Goal: Task Accomplishment & Management: Complete application form

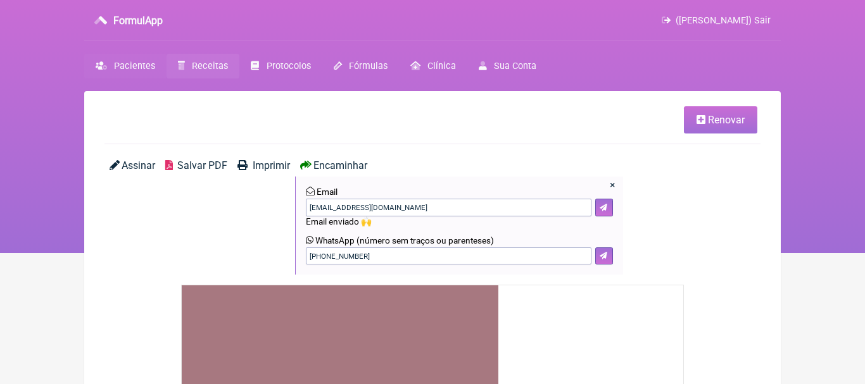
click at [135, 66] on span "Pacientes" at bounding box center [134, 66] width 41 height 11
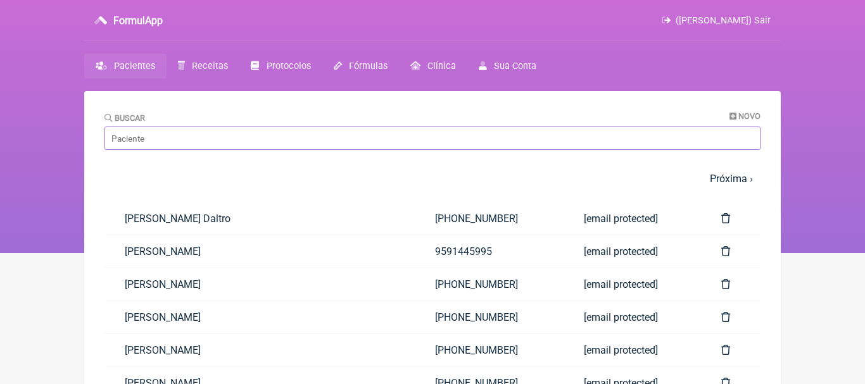
click at [177, 141] on input "Buscar" at bounding box center [432, 138] width 656 height 23
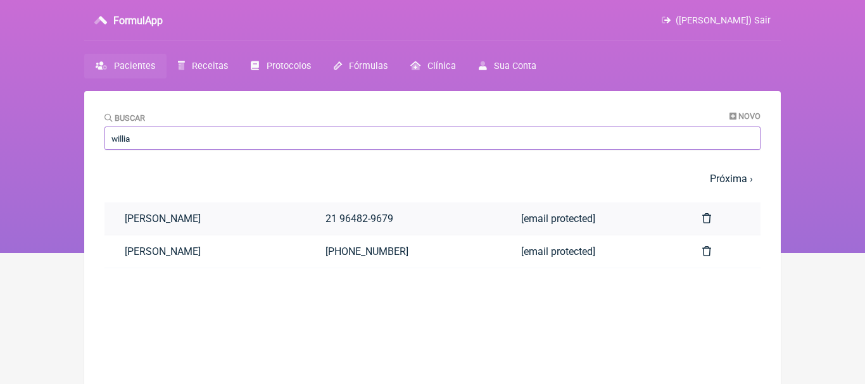
type input "willia"
click at [263, 218] on link "[PERSON_NAME]" at bounding box center [204, 219] width 201 height 32
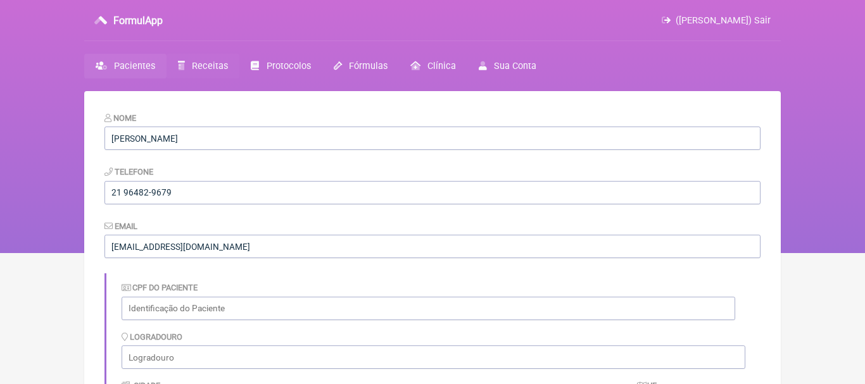
click at [209, 66] on span "Receitas" at bounding box center [210, 66] width 36 height 11
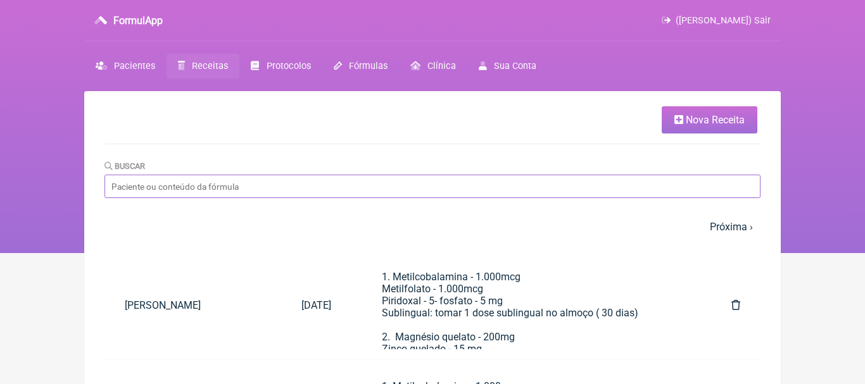
click at [503, 189] on input "Buscar" at bounding box center [432, 186] width 656 height 23
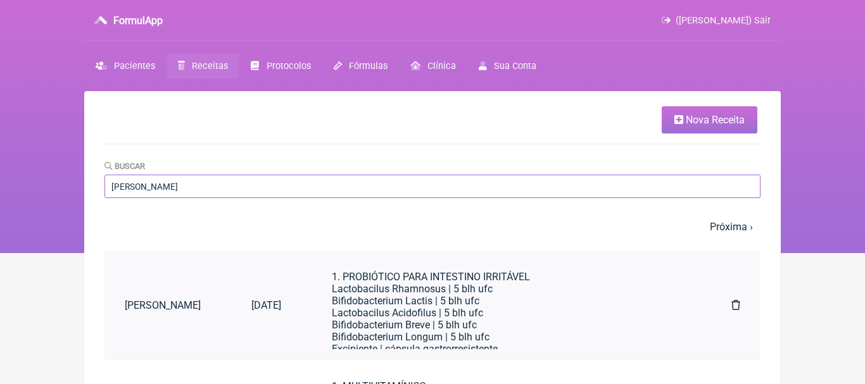
type input "[PERSON_NAME]"
click at [446, 290] on div "Lactobacilus Rhamnosus | 5 blh ufc" at bounding box center [506, 289] width 349 height 12
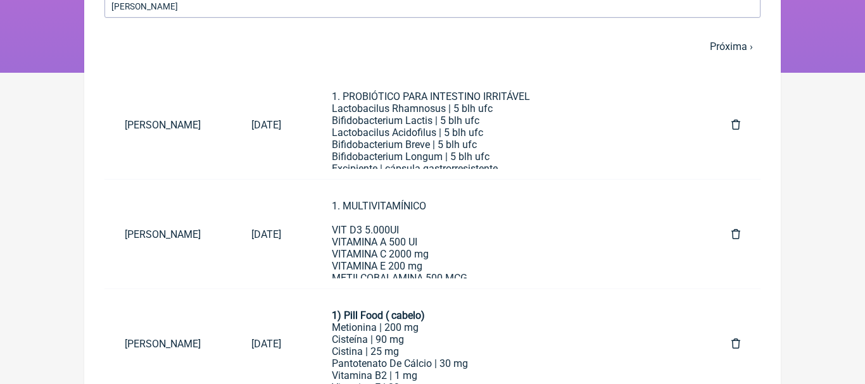
scroll to position [185, 0]
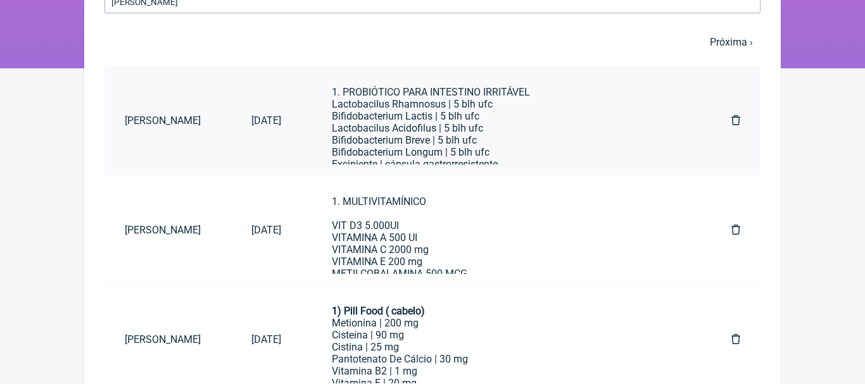
click at [517, 122] on div "Bifidobacterium Lactis | 5 blh ufc" at bounding box center [506, 116] width 349 height 12
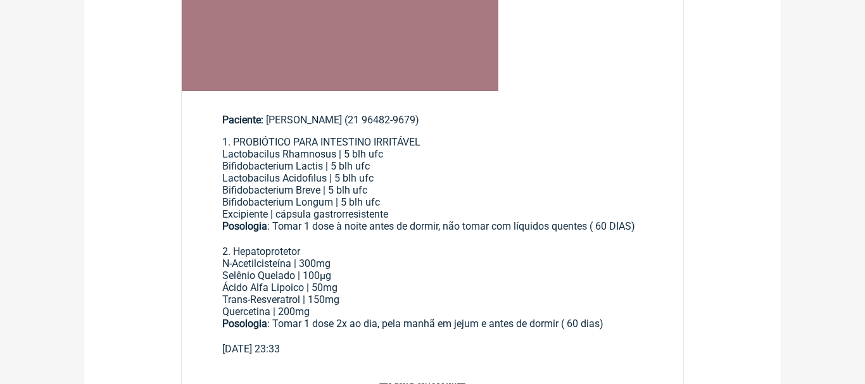
scroll to position [410, 0]
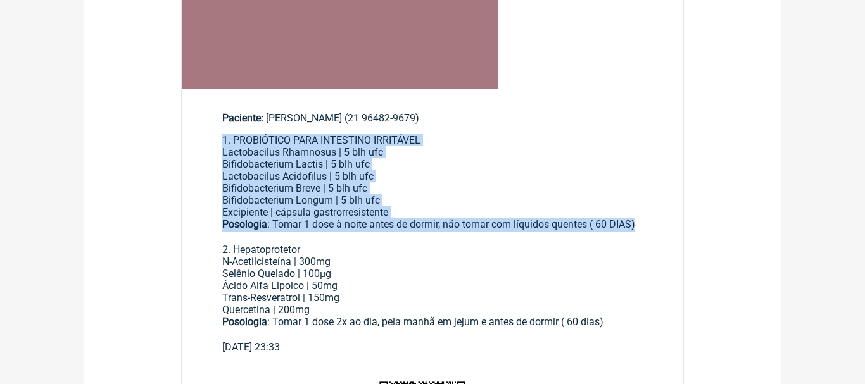
drag, startPoint x: 224, startPoint y: 141, endPoint x: 641, endPoint y: 237, distance: 428.8
click at [641, 237] on div "1. PROBIÓTICO PARA INTESTINO IRRITÁVEL Lactobacilus Rhamnosus | 5 blh ufc Bifid…" at bounding box center [432, 237] width 420 height 207
copy div "1. PROBIÓTICO PARA INTESTINO IRRITÁVEL Lactobacilus Rhamnosus | 5 blh ufc Bifid…"
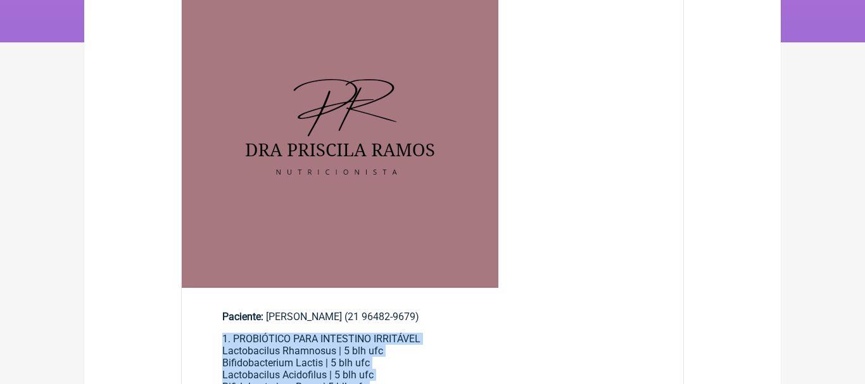
scroll to position [0, 0]
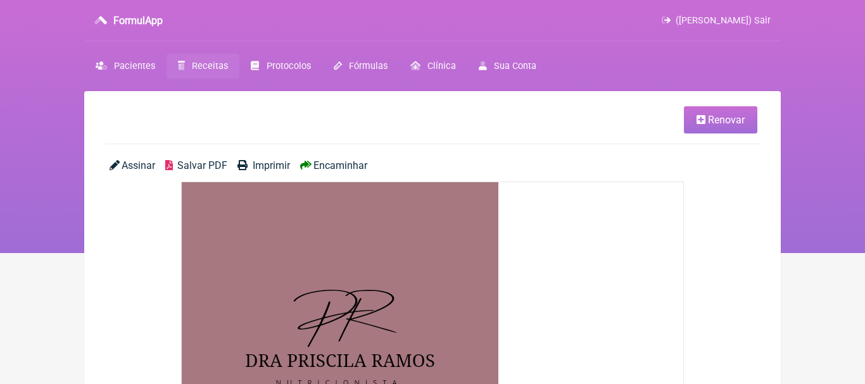
click at [203, 66] on span "Receitas" at bounding box center [210, 66] width 36 height 11
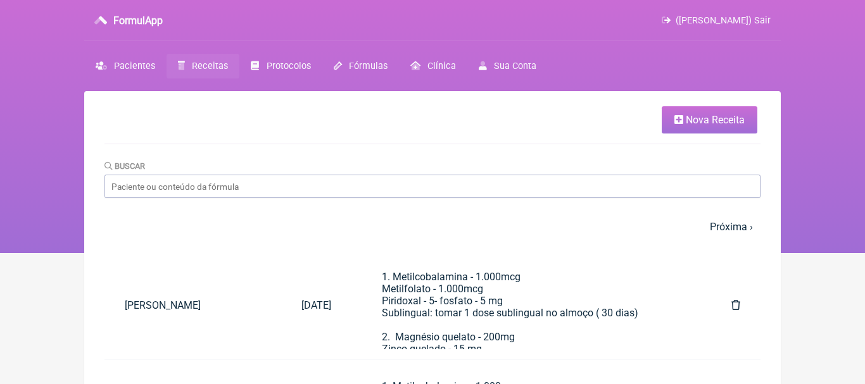
click at [700, 115] on span "Nova Receita" at bounding box center [715, 120] width 59 height 12
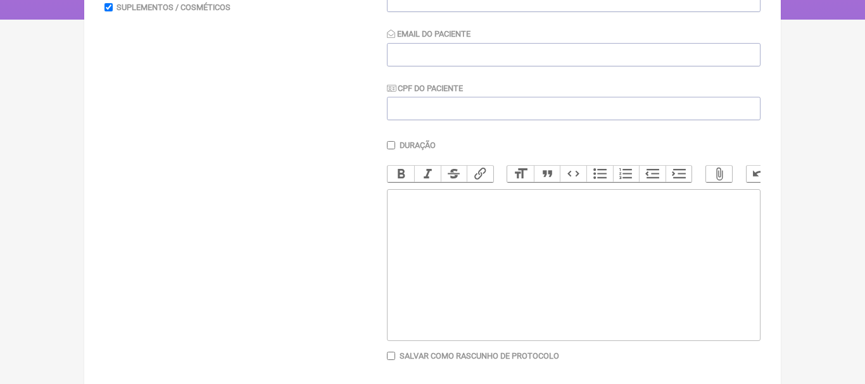
scroll to position [266, 0]
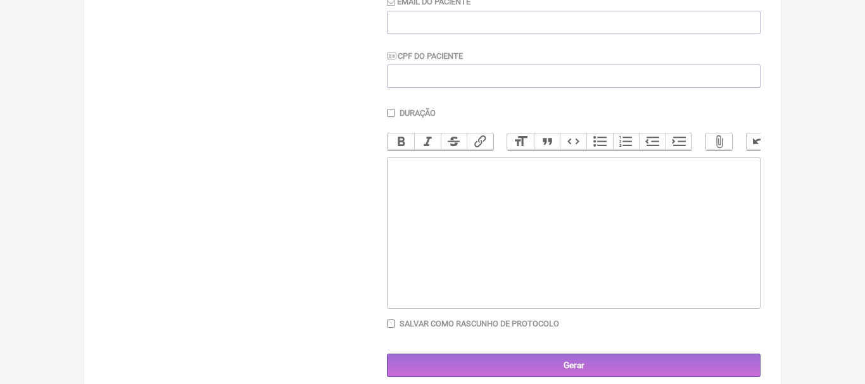
click at [512, 194] on trix-editor at bounding box center [574, 233] width 374 height 152
paste trix-editor "<div>1. PROBIÓTICO PARA INTESTINO IRRITÁVEL</div><div>Lactobacilus Rhamnosus | …"
type trix-editor "<div>1. PROBIÓTICO PARA INTESTINO IRRITÁVEL</div><div>Lactobacilus Rhamnosus | …"
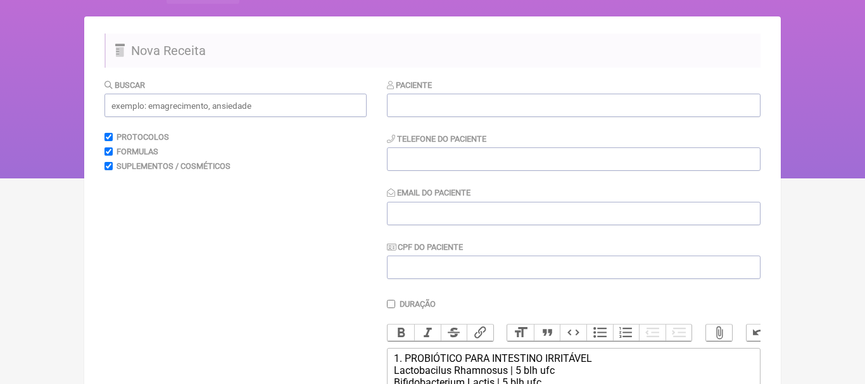
scroll to position [41, 0]
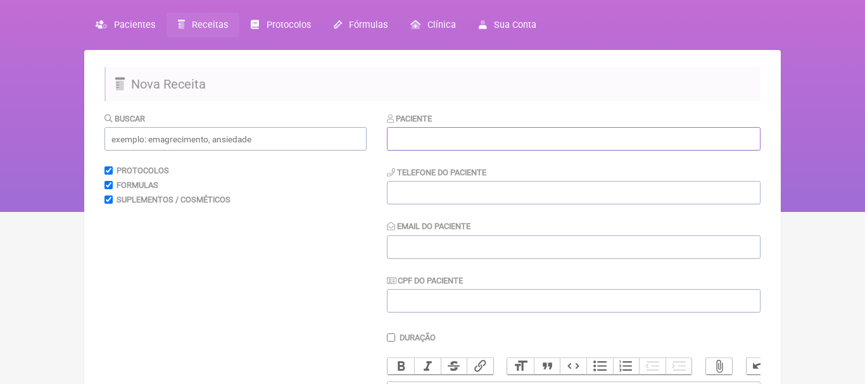
click at [486, 138] on input "text" at bounding box center [574, 138] width 374 height 23
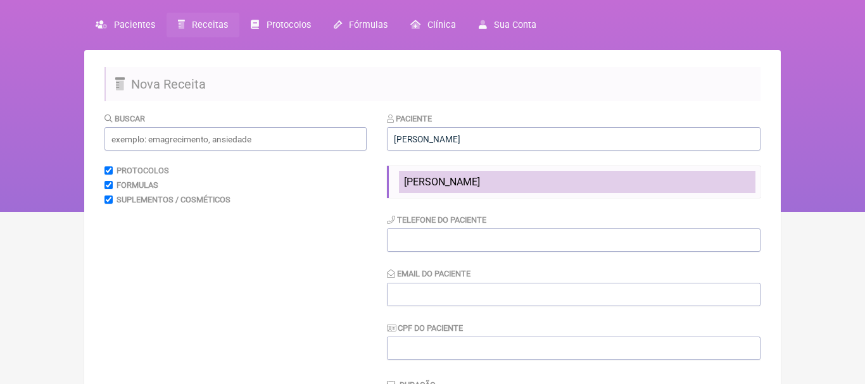
click at [475, 178] on span "[PERSON_NAME]" at bounding box center [442, 182] width 76 height 12
type input "[PERSON_NAME]"
type input "[PHONE_NUMBER]"
type input "[EMAIL_ADDRESS][DOMAIN_NAME]"
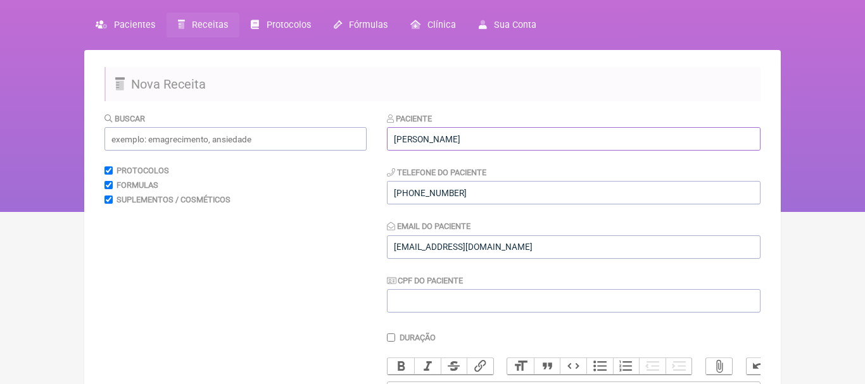
drag, startPoint x: 541, startPoint y: 139, endPoint x: 421, endPoint y: 135, distance: 119.7
click at [421, 135] on input "[PERSON_NAME]" at bounding box center [574, 138] width 374 height 23
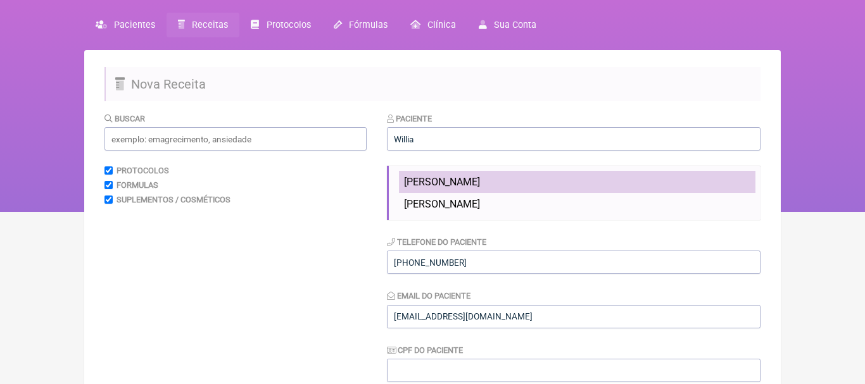
click at [431, 182] on span "[PERSON_NAME]" at bounding box center [442, 182] width 76 height 12
type input "[PERSON_NAME]"
type input "21 96482-9679"
type input "[EMAIL_ADDRESS][DOMAIN_NAME]"
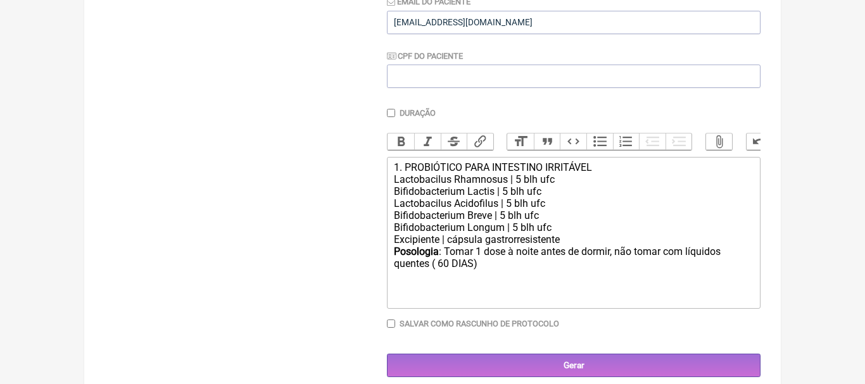
scroll to position [279, 0]
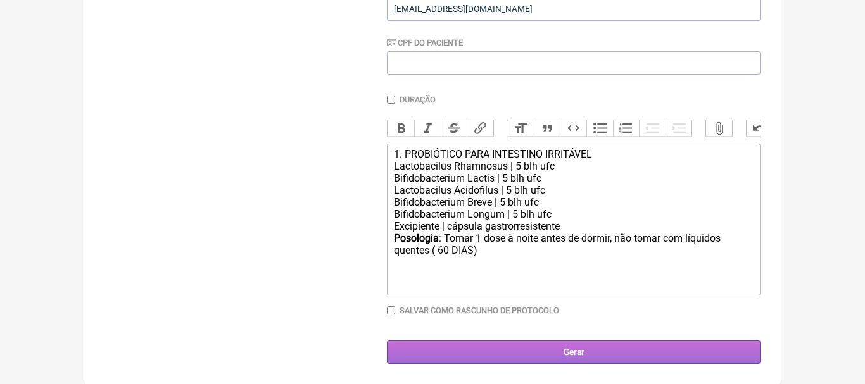
click at [593, 348] on input "Gerar" at bounding box center [574, 352] width 374 height 23
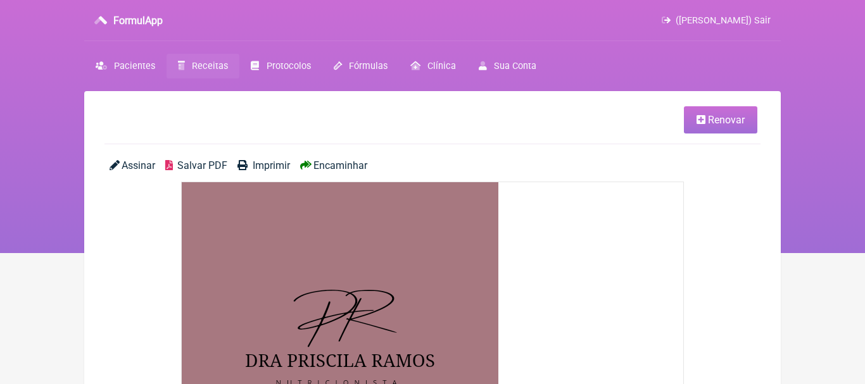
click at [351, 167] on span "Encaminhar" at bounding box center [340, 166] width 54 height 12
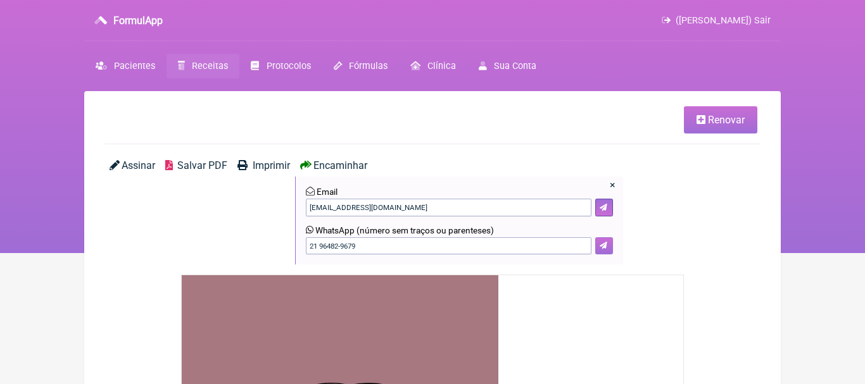
click at [602, 246] on icon at bounding box center [604, 246] width 8 height 8
click at [139, 66] on span "Pacientes" at bounding box center [134, 66] width 41 height 11
